Goal: Task Accomplishment & Management: Complete application form

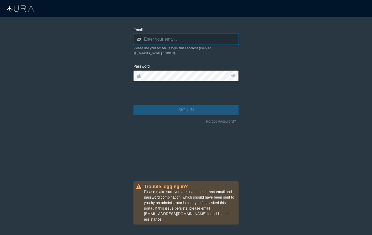
type input "[PERSON_NAME][EMAIL_ADDRESS][DOMAIN_NAME]"
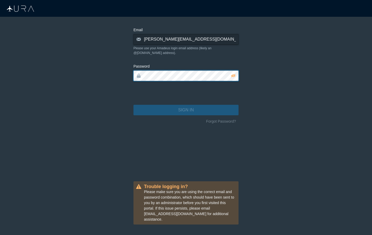
click at [186, 105] on button "SIGN IN" at bounding box center [185, 110] width 105 height 10
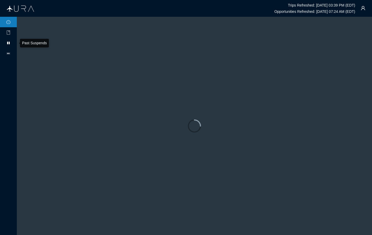
click at [9, 43] on icon at bounding box center [8, 43] width 3 height 3
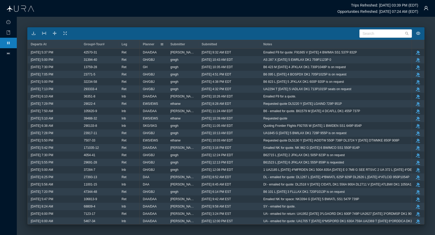
click at [152, 45] on span "Planner" at bounding box center [149, 45] width 12 height 4
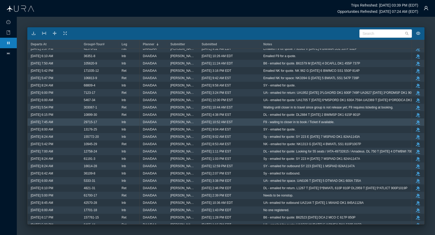
scroll to position [2910, 0]
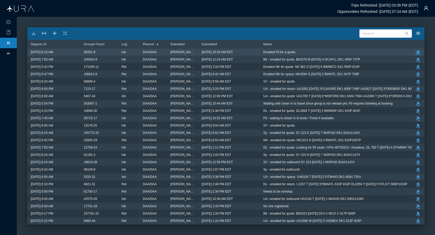
click at [371, 51] on icon "take-action" at bounding box center [418, 52] width 4 height 4
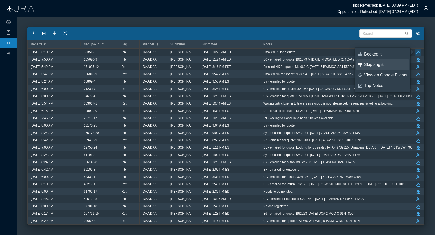
click at [371, 65] on div "Skipping it" at bounding box center [385, 65] width 43 height 6
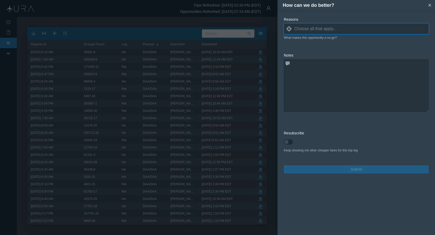
click at [335, 29] on input at bounding box center [361, 29] width 134 height 8
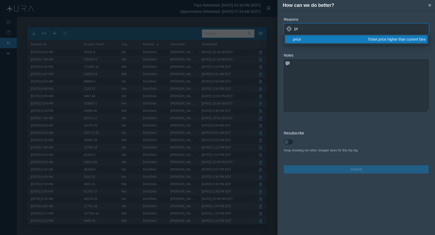
type input "pr"
click at [310, 40] on div "price" at bounding box center [329, 39] width 73 height 5
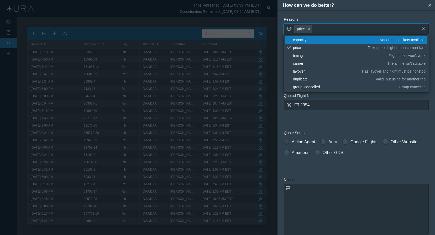
click at [287, 144] on span at bounding box center [286, 141] width 5 height 5
click at [287, 143] on input "Airline Agent" at bounding box center [286, 141] width 4 height 4
radio input "true"
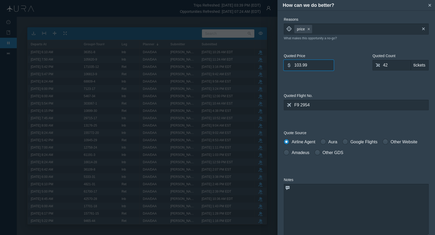
drag, startPoint x: 315, startPoint y: 66, endPoint x: 256, endPoint y: 68, distance: 58.8
click at [256, 68] on div "How can we do better? small-cross Reasons locate price small-cross cross What m…" at bounding box center [217, 117] width 435 height 235
type input "1"
type input "241.40"
click at [371, 66] on input "42" at bounding box center [391, 65] width 38 height 10
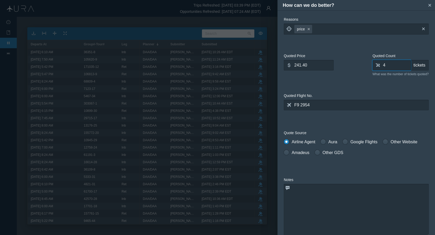
type input "0"
type input "45"
click at [334, 207] on textarea at bounding box center [356, 210] width 145 height 52
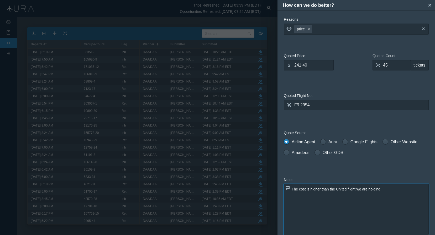
click at [324, 189] on textarea "The cost is higher than the United flight we are holding." at bounding box center [356, 210] width 145 height 52
click at [311, 190] on textarea "The cost is higher than the United flight we are holding." at bounding box center [356, 210] width 145 height 52
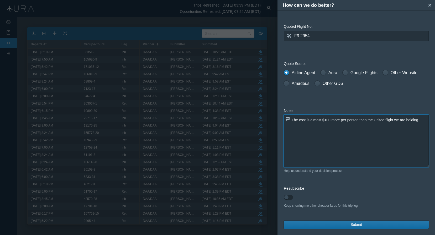
scroll to position [69, 0]
type textarea "The cost is almost $100 more per person than the United flight we are holding."
click at [367, 227] on button "Submit" at bounding box center [356, 225] width 145 height 8
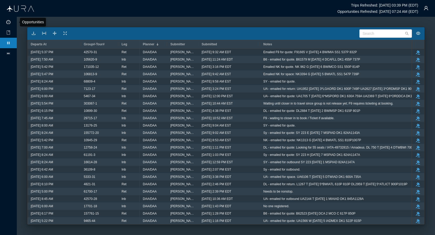
click at [8, 22] on icon "icon: dashboard" at bounding box center [8, 22] width 4 height 4
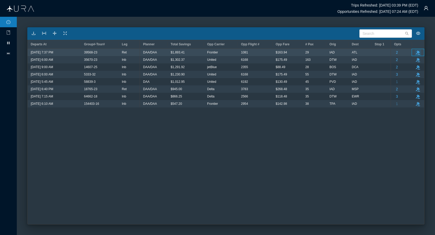
click at [371, 51] on icon "take-action" at bounding box center [418, 53] width 4 height 4
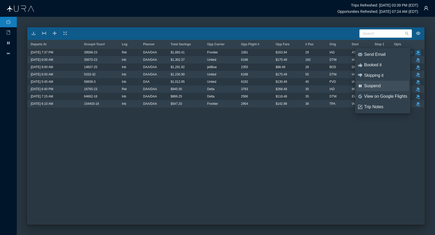
click at [371, 87] on div "Suspend" at bounding box center [385, 86] width 43 height 6
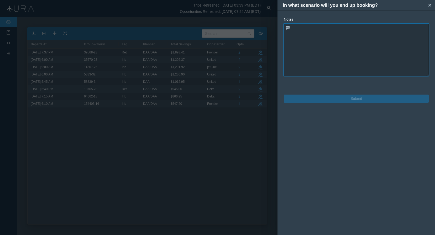
click at [341, 56] on textarea at bounding box center [356, 50] width 145 height 52
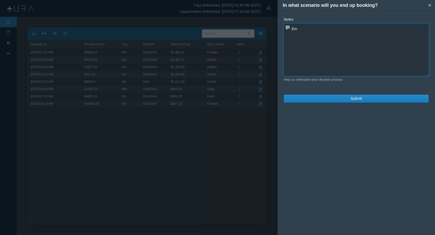
type textarea "E"
paste textarea "F92509 B [DATE] BWI ATL N 647P 903P"
click at [292, 35] on textarea "F9- emailed for quote: F92509 B [DATE] BWI ATL N 647P 903P" at bounding box center [356, 50] width 145 height 52
click at [310, 40] on textarea "F9- emailed for quote: F92509 B [DATE] BWI ATL N 647P 903P" at bounding box center [356, 50] width 145 height 52
click at [344, 40] on textarea "F9- emailed for quote: F92509 B [DATE] BWI ATL N 647P 903P" at bounding box center [356, 50] width 145 height 52
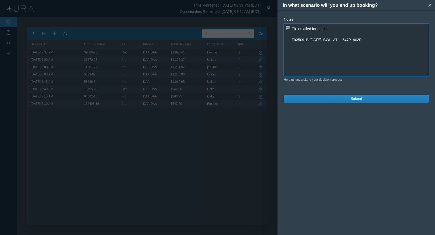
drag, startPoint x: 366, startPoint y: 41, endPoint x: 292, endPoint y: 41, distance: 73.5
click at [292, 41] on textarea "F9- emailed for quote: F92509 B [DATE] BWI ATL 647P 903P" at bounding box center [356, 50] width 145 height 52
type textarea "F9- emailed for quote: F92509 B [DATE] BWI ATL 647P 903P"
click at [341, 101] on button "Submit" at bounding box center [356, 99] width 145 height 8
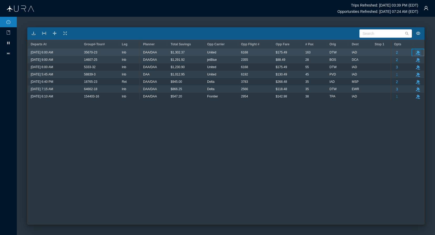
click at [371, 52] on icon "button" at bounding box center [418, 53] width 4 height 4
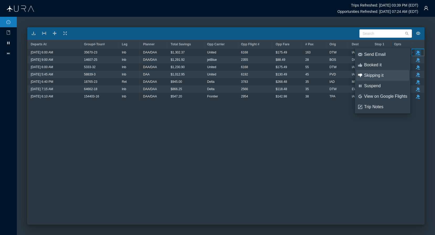
click at [371, 75] on div "Skipping it" at bounding box center [385, 76] width 43 height 6
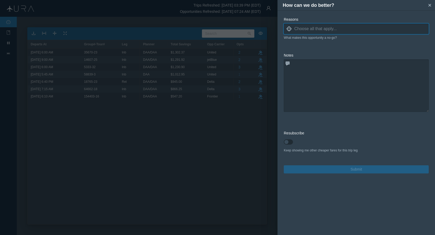
click at [363, 30] on input at bounding box center [361, 29] width 134 height 8
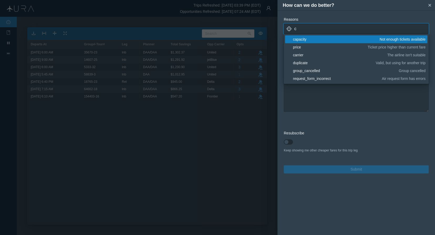
type input "c"
click at [336, 39] on div "capacity" at bounding box center [335, 39] width 85 height 5
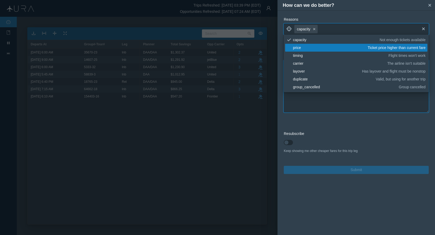
click at [319, 105] on textarea at bounding box center [356, 86] width 145 height 52
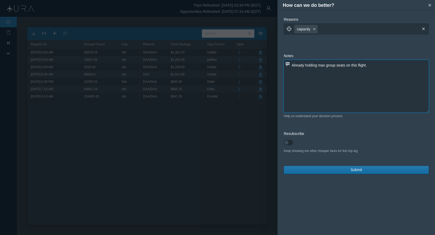
type textarea "Already holding max group seats on this flight."
click at [348, 171] on button "Submit" at bounding box center [356, 170] width 145 height 8
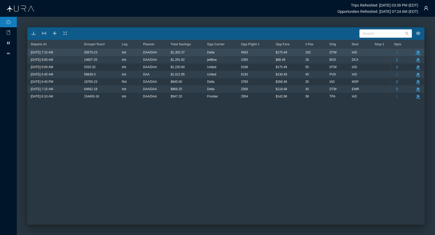
click at [371, 52] on icon "button" at bounding box center [418, 53] width 4 height 4
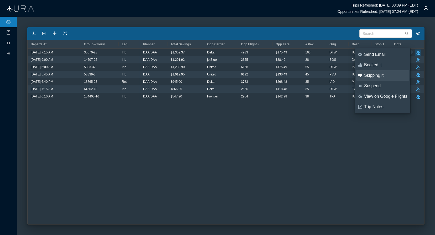
click at [371, 77] on div "Skipping it" at bounding box center [385, 76] width 43 height 6
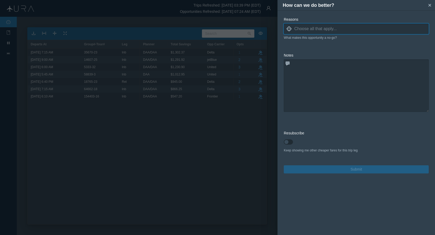
click at [346, 29] on input "c" at bounding box center [361, 29] width 134 height 8
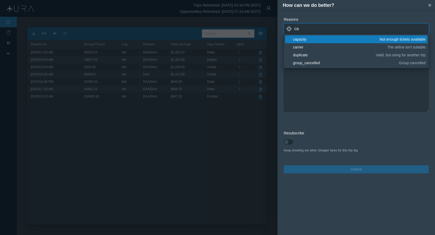
type input "ca"
click at [310, 39] on div "capacity" at bounding box center [335, 39] width 85 height 5
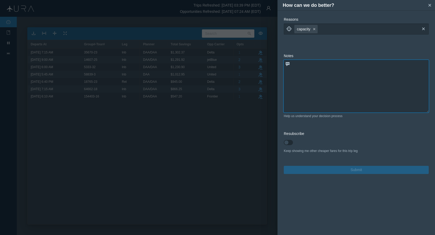
click at [309, 102] on textarea at bounding box center [356, 86] width 145 height 52
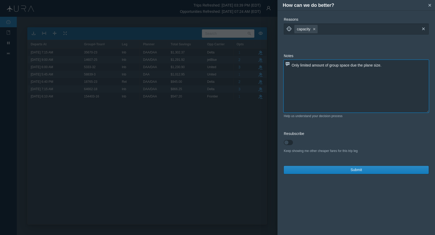
type textarea "Only limited amount of group space due the plane size."
click at [331, 28] on input at bounding box center [368, 29] width 98 height 8
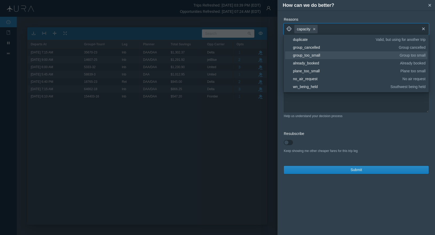
scroll to position [41, 0]
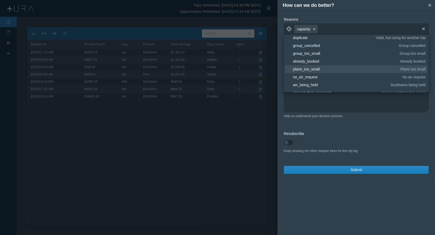
click at [319, 69] on div "plane_too_small" at bounding box center [345, 69] width 105 height 5
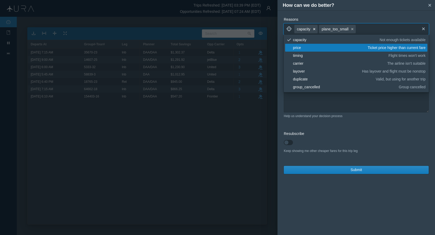
click at [315, 29] on icon "button" at bounding box center [314, 29] width 2 height 2
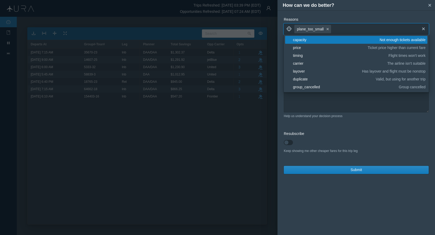
click at [360, 135] on label "Resubscribe" at bounding box center [356, 134] width 145 height 6
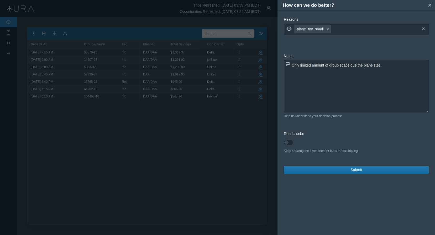
click at [358, 169] on span "Submit" at bounding box center [356, 170] width 12 height 6
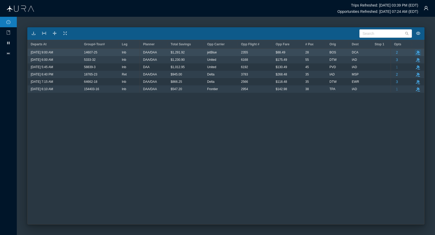
click at [371, 52] on icon "take-action" at bounding box center [418, 53] width 4 height 4
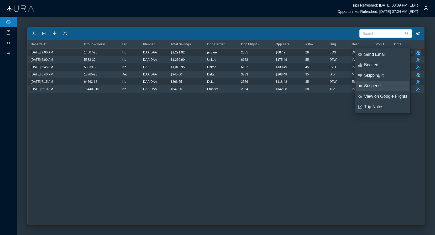
click at [371, 85] on div "Suspend" at bounding box center [385, 86] width 43 height 6
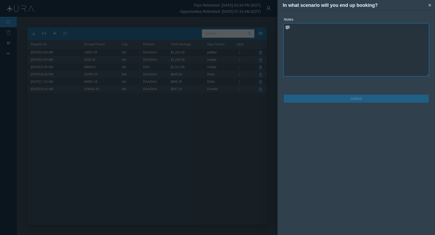
click at [356, 35] on textarea at bounding box center [356, 50] width 145 height 52
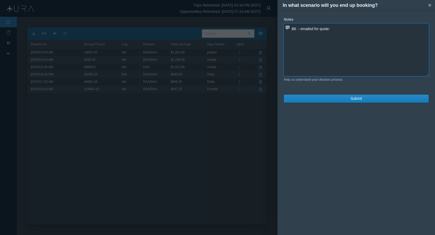
paste textarea "B62255 U [DATE] 3 BOSDCA DK1 605A 740A"
click at [293, 35] on textarea "B6 - emailed for quote: B62255 U [DATE] 3 BOSDCA DK1 605A 740A" at bounding box center [356, 50] width 145 height 52
click at [309, 40] on textarea "B6 - emailed for quote: B62255 U [DATE] 3 BOSDCA DK1 605A 740A" at bounding box center [356, 50] width 145 height 52
click at [351, 41] on textarea "B6 - emailed for quote: B62255 U20MAY 3 BOSDCA DK1 605A 740A" at bounding box center [356, 50] width 145 height 52
click at [324, 40] on textarea "B6 - emailed for quote: B62255 U20MAY 3 BOSDCA 605A 740A" at bounding box center [356, 50] width 145 height 52
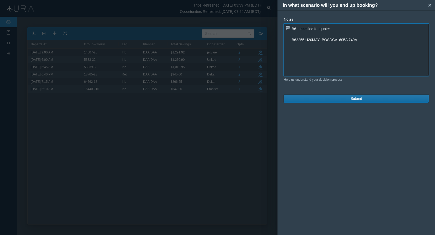
type textarea "B6 - emailed for quote: B62255 U20MAY BOSDCA 605A 740A"
click at [346, 100] on button "Submit" at bounding box center [356, 99] width 145 height 8
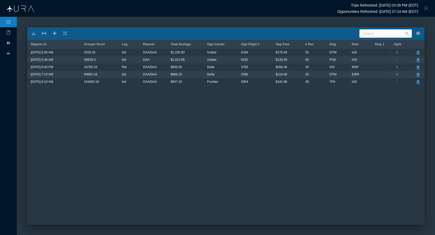
click at [371, 8] on button "button" at bounding box center [426, 8] width 10 height 10
click at [371, 43] on div "Logout" at bounding box center [412, 41] width 35 height 6
